Goal: Check status: Check status

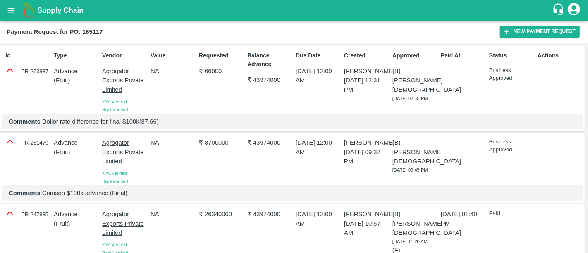
scroll to position [239, 0]
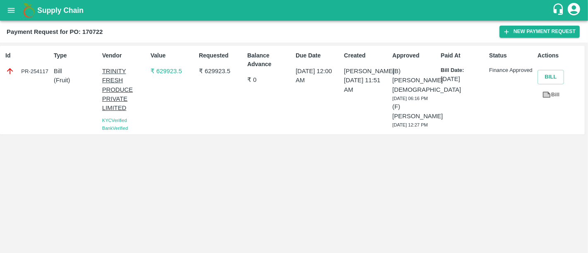
click at [64, 7] on b "Supply Chain" at bounding box center [60, 10] width 46 height 8
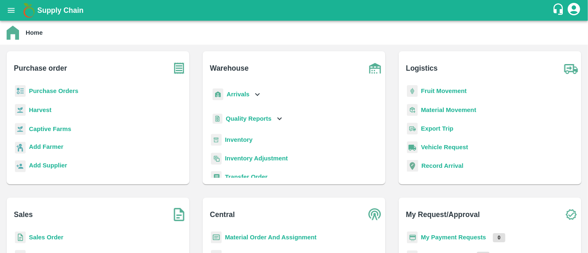
click at [60, 88] on b "Purchase Orders" at bounding box center [54, 91] width 50 height 7
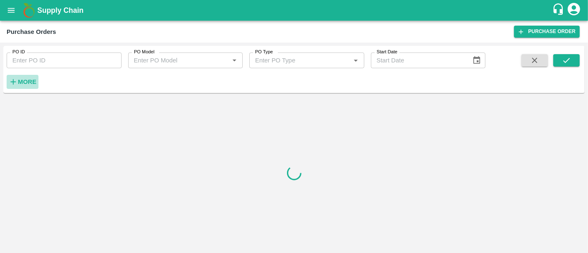
click at [33, 79] on strong "More" at bounding box center [27, 82] width 19 height 7
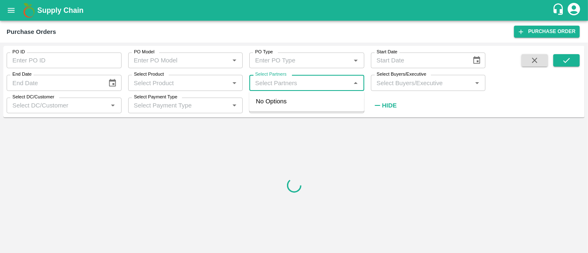
click at [267, 87] on input "Select Partners" at bounding box center [300, 82] width 96 height 11
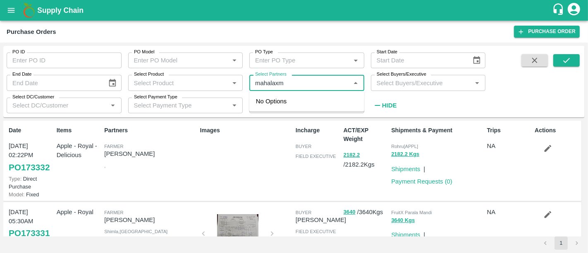
type input "mahalaxmi"
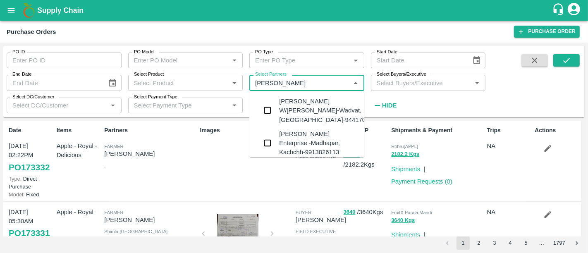
click at [325, 132] on div "Mahalaxmi Enterprise -Madhapar, Kachchh-9913826113" at bounding box center [318, 143] width 79 height 28
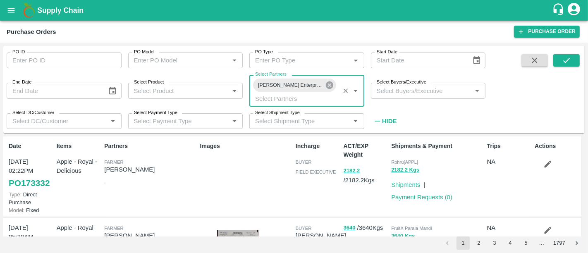
click at [329, 88] on icon at bounding box center [329, 84] width 7 height 7
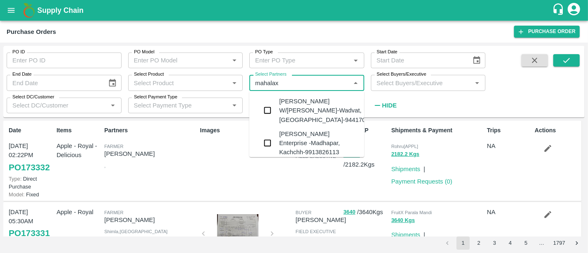
type input "mahalax"
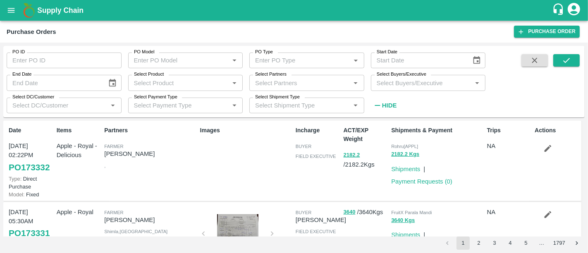
click at [412, 101] on div "PO ID PO ID PO Model PO Model   * PO Type PO Type   * Start Date Start Date End…" at bounding box center [242, 79] width 485 height 67
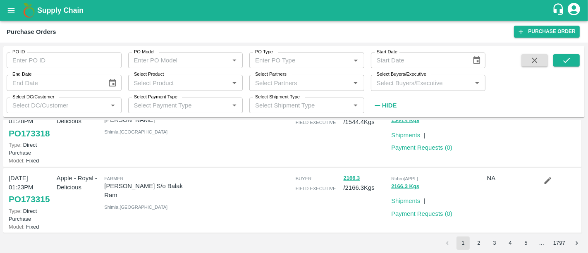
scroll to position [723, 0]
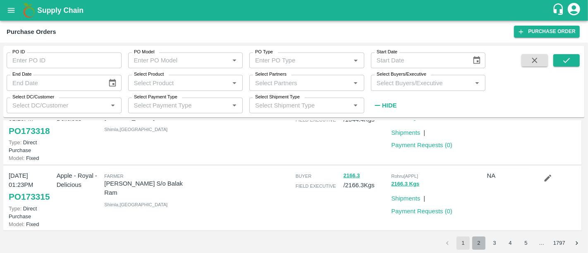
click at [484, 246] on button "2" at bounding box center [478, 243] width 13 height 13
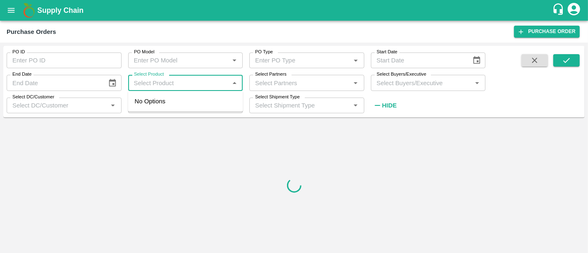
click at [192, 81] on input "Select Product" at bounding box center [179, 82] width 96 height 11
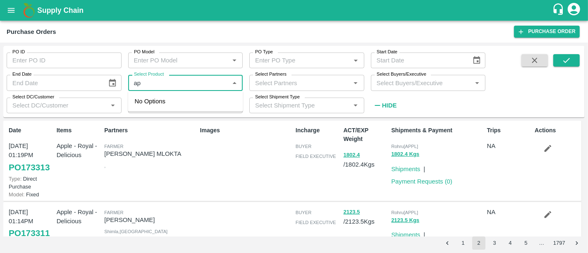
type input "a"
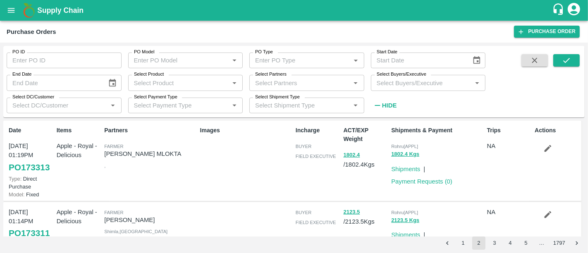
click at [239, 49] on div "PO Model PO Model   *" at bounding box center [183, 57] width 122 height 22
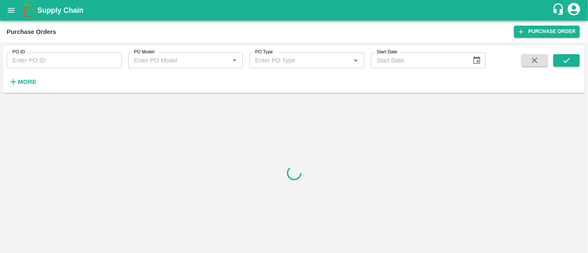
drag, startPoint x: 25, startPoint y: 81, endPoint x: 39, endPoint y: 85, distance: 14.8
click at [39, 85] on div "PO ID PO ID PO Model PO Model   * PO Type PO Type   * Start Date Start Date More" at bounding box center [242, 67] width 485 height 43
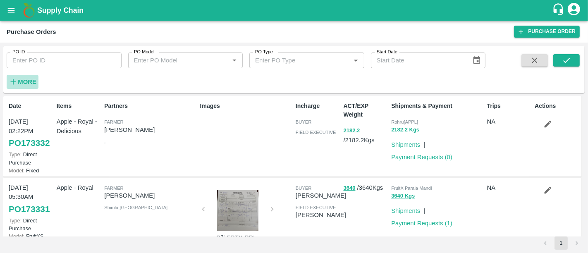
click at [33, 83] on strong "More" at bounding box center [27, 82] width 19 height 7
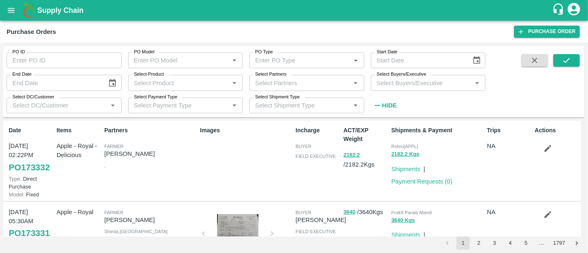
click at [396, 109] on h6 "Hide" at bounding box center [389, 105] width 14 height 11
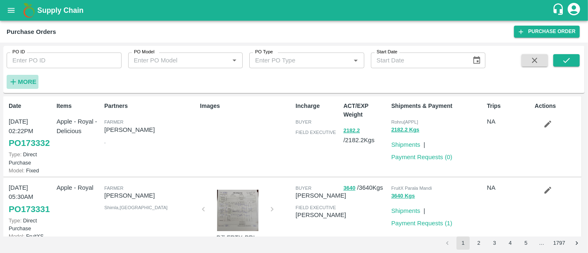
click at [30, 84] on strong "More" at bounding box center [27, 82] width 19 height 7
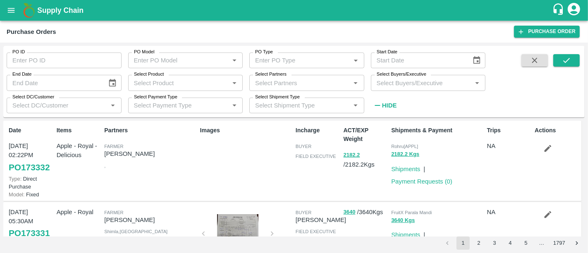
click at [188, 86] on input "Select Product" at bounding box center [179, 82] width 96 height 11
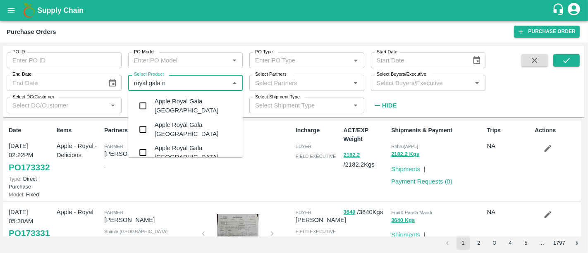
type input "royal gala nz"
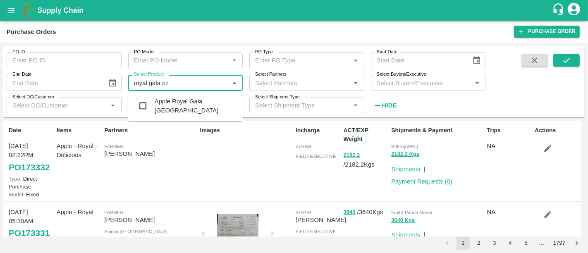
click at [188, 95] on div "Apple Royal Gala NZ" at bounding box center [185, 106] width 115 height 24
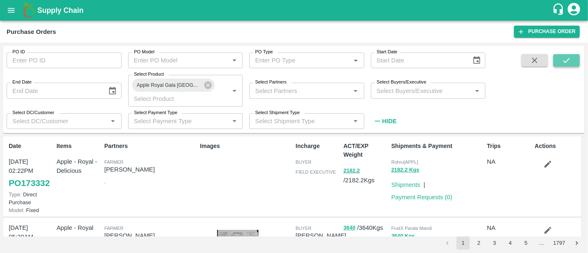
click at [562, 59] on icon "submit" at bounding box center [566, 60] width 9 height 9
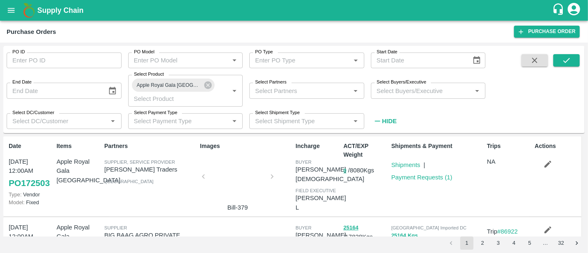
click at [249, 185] on div at bounding box center [238, 179] width 62 height 44
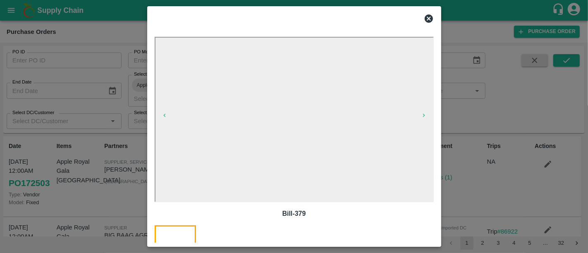
click at [501, 155] on div at bounding box center [294, 126] width 588 height 253
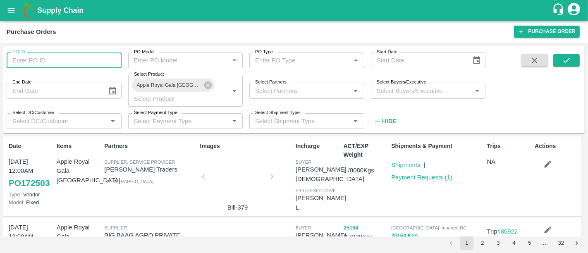
click at [65, 60] on input "PO ID" at bounding box center [64, 61] width 115 height 16
click at [204, 87] on icon at bounding box center [207, 84] width 7 height 7
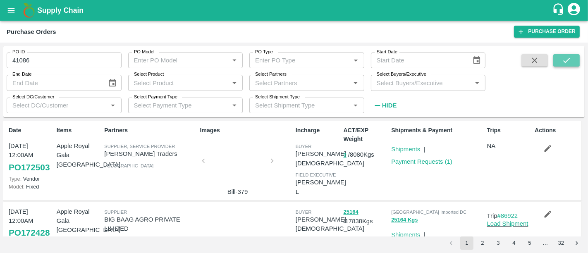
click at [564, 60] on icon "submit" at bounding box center [566, 60] width 9 height 9
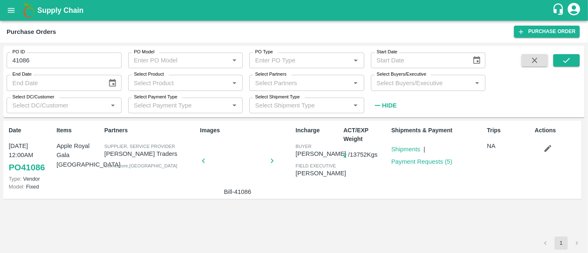
click at [247, 170] on div at bounding box center [238, 163] width 62 height 44
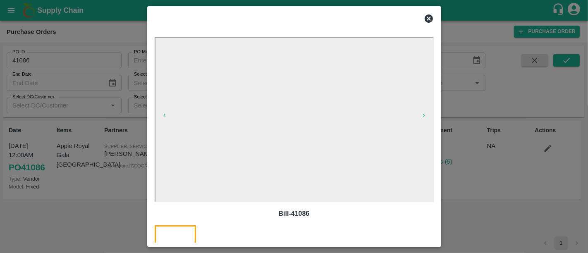
click at [473, 161] on div at bounding box center [294, 126] width 588 height 253
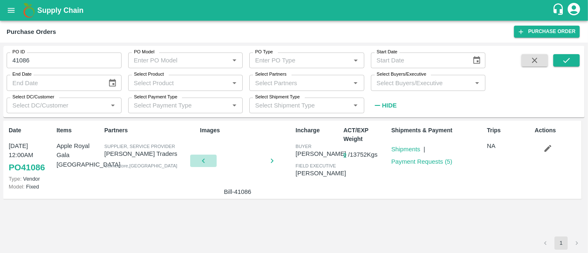
click at [212, 159] on button "button" at bounding box center [203, 161] width 26 height 12
click at [245, 160] on div at bounding box center [238, 163] width 62 height 44
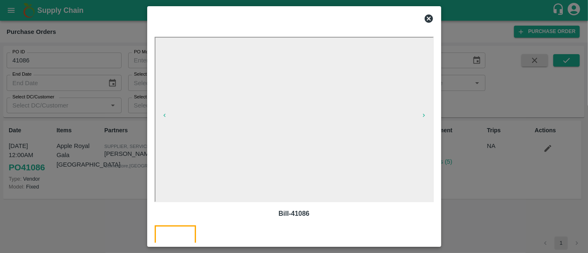
click at [461, 184] on div at bounding box center [294, 126] width 588 height 253
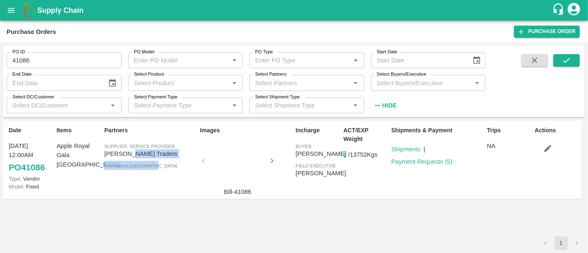
drag, startPoint x: 129, startPoint y: 157, endPoint x: 179, endPoint y: 160, distance: 49.7
click at [179, 160] on div "Partners Supplier, Service Provider Mahalakshmi Traders Coimbatore , Tamil Nadu" at bounding box center [149, 160] width 96 height 74
drag, startPoint x: 179, startPoint y: 160, endPoint x: 115, endPoint y: 147, distance: 65.4
click at [115, 147] on div "Partners Supplier, Service Provider Mahalakshmi Traders Coimbatore , Tamil Nadu" at bounding box center [149, 160] width 96 height 74
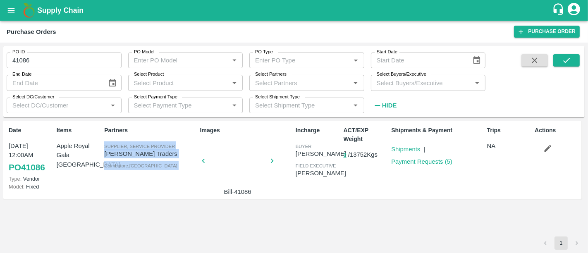
click at [115, 147] on span "Supplier, Service Provider" at bounding box center [139, 146] width 71 height 5
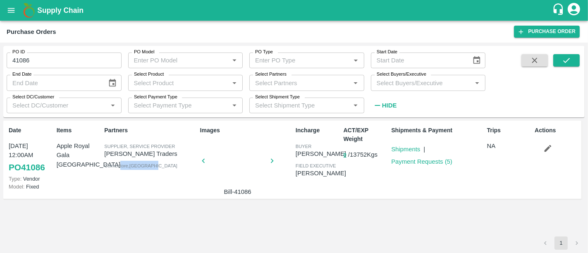
drag, startPoint x: 154, startPoint y: 171, endPoint x: 119, endPoint y: 163, distance: 35.7
click at [119, 163] on div "Partners Supplier, Service Provider Mahalakshmi Traders Coimbatore , Tamil Nadu" at bounding box center [149, 160] width 96 height 74
click at [343, 155] on div "ACT/EXP Weight 0 / 13752 Kgs" at bounding box center [364, 160] width 48 height 74
click at [346, 156] on button "0" at bounding box center [345, 156] width 3 height 10
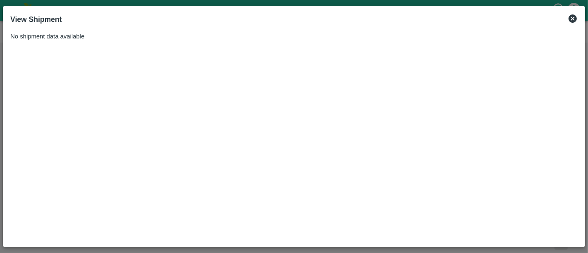
click at [568, 17] on icon at bounding box center [573, 19] width 10 height 10
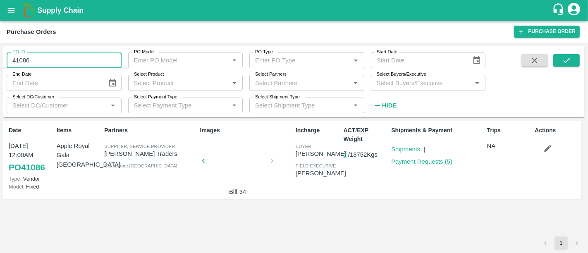
click at [74, 62] on input "41086" at bounding box center [64, 61] width 115 height 16
type input "41086"
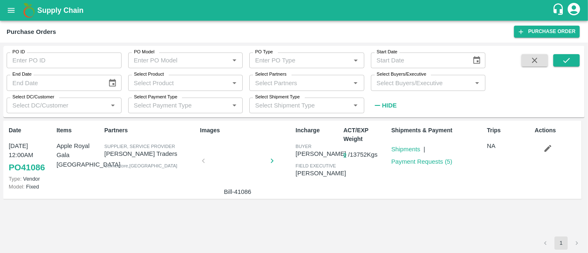
click at [78, 12] on b "Supply Chain" at bounding box center [60, 10] width 46 height 8
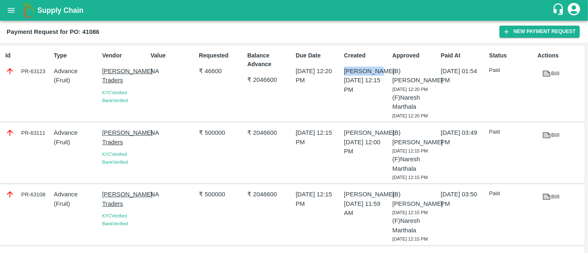
drag, startPoint x: 343, startPoint y: 69, endPoint x: 377, endPoint y: 68, distance: 33.5
click at [377, 68] on p "[PERSON_NAME]" at bounding box center [366, 71] width 45 height 9
click at [372, 110] on div "Created [PERSON_NAME] [DATE] 12:15 PM" at bounding box center [365, 84] width 48 height 72
click at [555, 71] on link "Bill" at bounding box center [551, 74] width 26 height 14
click at [253, 76] on p "₹ 2046600" at bounding box center [269, 79] width 45 height 9
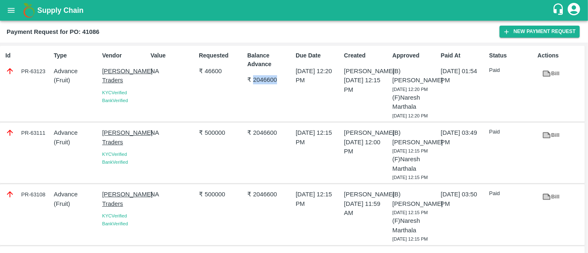
drag, startPoint x: 253, startPoint y: 76, endPoint x: 282, endPoint y: 82, distance: 29.8
click at [282, 82] on p "₹ 2046600" at bounding box center [269, 79] width 45 height 9
click at [546, 75] on icon at bounding box center [546, 74] width 6 height 5
drag, startPoint x: 253, startPoint y: 140, endPoint x: 275, endPoint y: 141, distance: 22.4
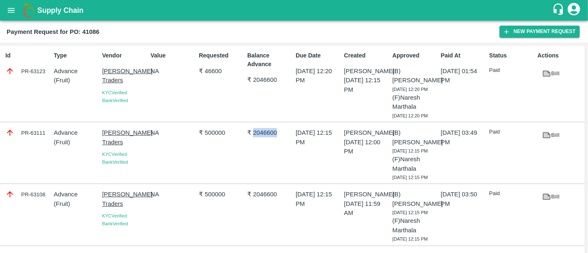
click at [275, 137] on p "₹ 2046600" at bounding box center [269, 132] width 45 height 9
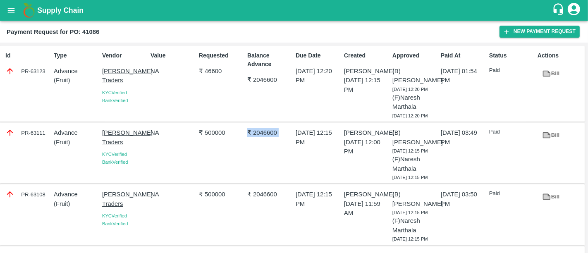
click at [275, 137] on p "₹ 2046600" at bounding box center [269, 132] width 45 height 9
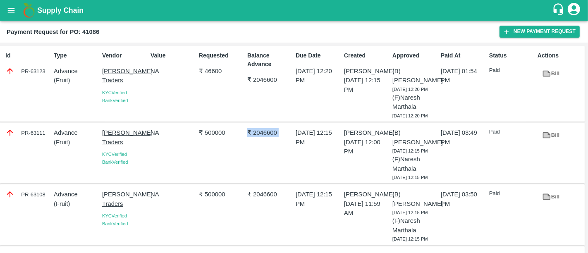
click at [271, 137] on p "₹ 2046600" at bounding box center [269, 132] width 45 height 9
click at [323, 174] on div "27 Apr 2023, 12:15 PM" at bounding box center [316, 153] width 48 height 56
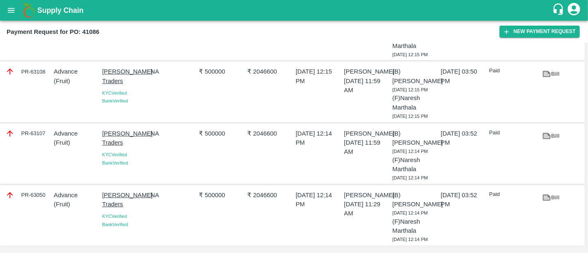
scroll to position [160, 0]
click at [552, 191] on link "Bill" at bounding box center [551, 198] width 26 height 14
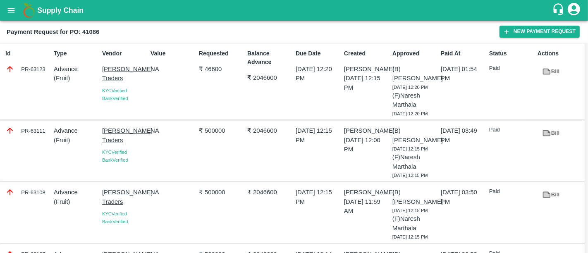
scroll to position [0, 0]
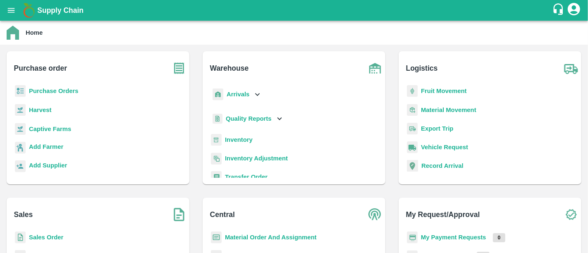
click at [450, 236] on b "My Payment Requests" at bounding box center [453, 237] width 65 height 7
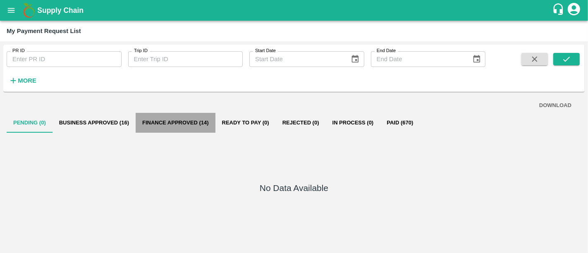
click at [183, 118] on button "Finance Approved (14)" at bounding box center [176, 123] width 80 height 20
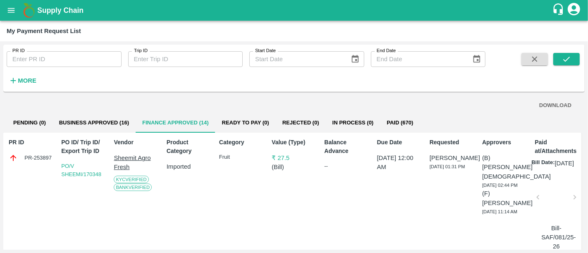
click at [400, 120] on button "Paid (670)" at bounding box center [400, 123] width 40 height 20
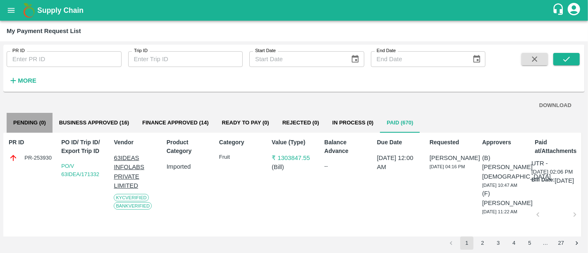
click at [47, 123] on button "Pending (0)" at bounding box center [30, 123] width 46 height 20
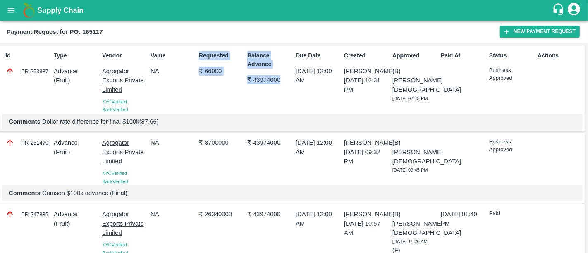
drag, startPoint x: 193, startPoint y: 70, endPoint x: 281, endPoint y: 103, distance: 94.1
click at [281, 103] on div "Id PR-253887 Type Advance ( Fruit ) Vendor Agrogator Exports Private Limited KY…" at bounding box center [292, 89] width 585 height 86
click at [231, 89] on div "Requested ₹ 66000" at bounding box center [220, 81] width 48 height 66
